Goal: Navigation & Orientation: Find specific page/section

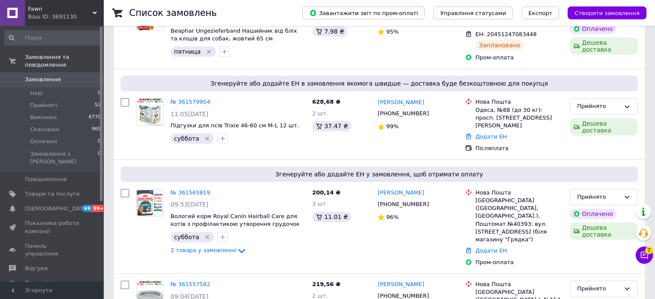
scroll to position [210, 0]
click at [199, 247] on span "2 товара у замовленні" at bounding box center [204, 250] width 66 height 6
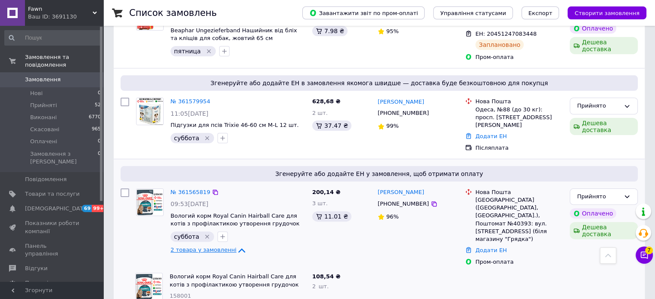
click at [199, 247] on span "2 товара у замовленні" at bounding box center [204, 250] width 66 height 6
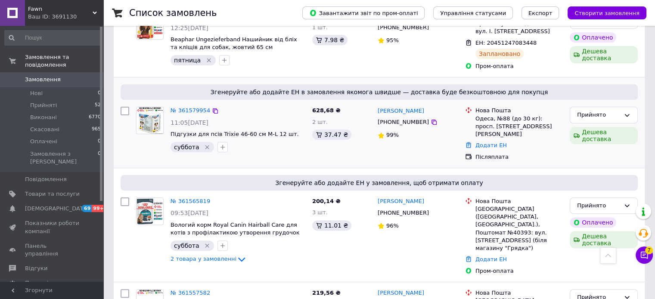
scroll to position [0, 0]
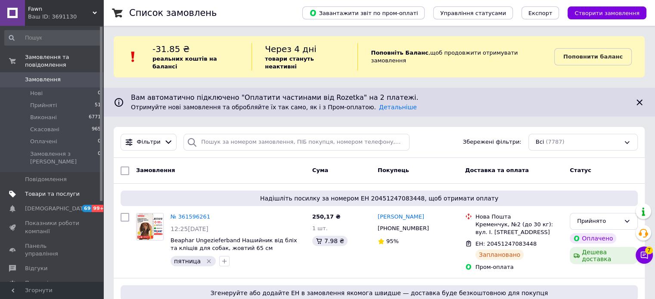
click at [59, 190] on span "Товари та послуги" at bounding box center [52, 194] width 55 height 8
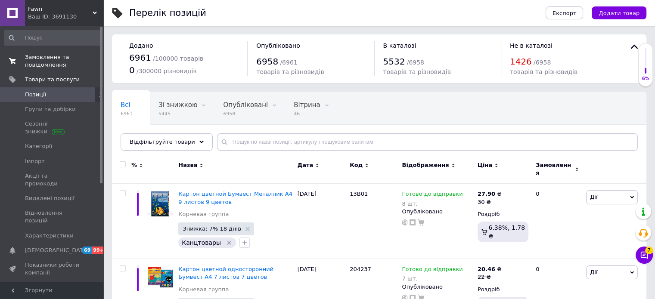
click at [51, 62] on span "Замовлення та повідомлення" at bounding box center [52, 61] width 55 height 16
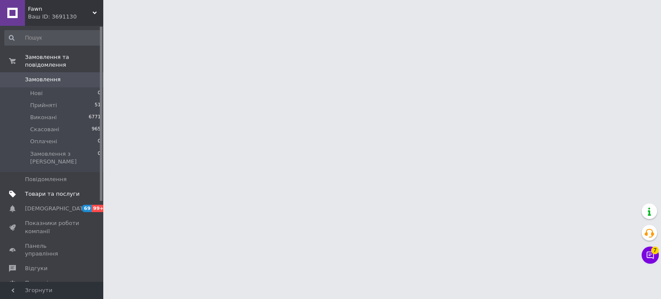
click at [63, 190] on span "Товари та послуги" at bounding box center [52, 194] width 55 height 8
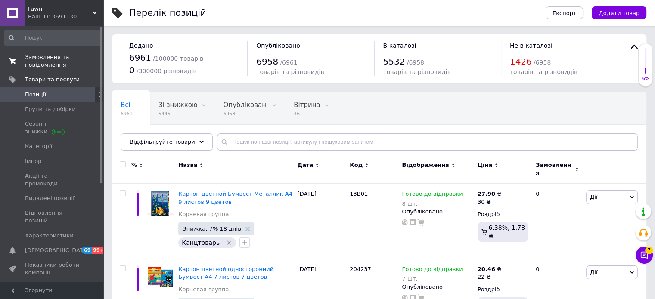
click at [39, 60] on span "Замовлення та повідомлення" at bounding box center [52, 61] width 55 height 16
